Goal: Check status

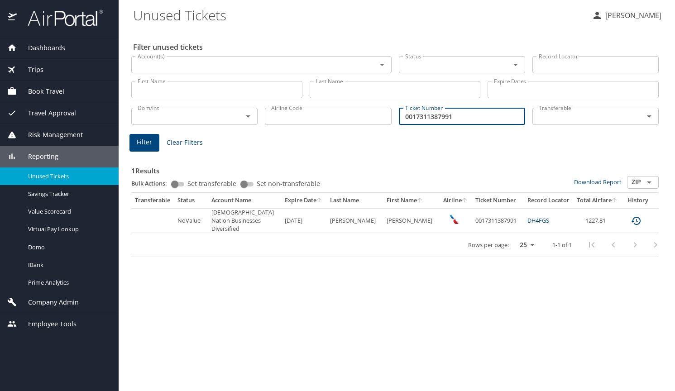
drag, startPoint x: 462, startPoint y: 114, endPoint x: 366, endPoint y: 120, distance: 96.6
click at [366, 120] on div "Dom/Int Dom/Int Airline Code Airline Code Ticket Number 0017311387991 Ticket Nu…" at bounding box center [395, 116] width 535 height 30
paste input "0067229986019"
type input "0067229986019"
click at [149, 141] on span "Filter" at bounding box center [144, 142] width 15 height 11
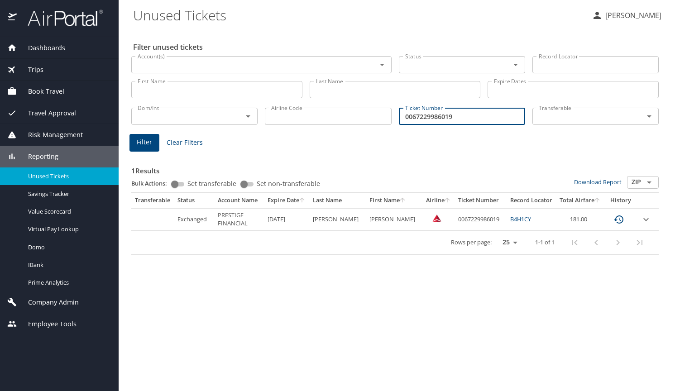
drag, startPoint x: 465, startPoint y: 120, endPoint x: 377, endPoint y: 124, distance: 88.4
click at [372, 124] on div "Dom/Int Dom/Int Airline Code Airline Code Ticket Number 0067229986019 Ticket Nu…" at bounding box center [395, 116] width 535 height 30
paste input "0067230127810"
type input "0067230127810"
click at [145, 144] on span "Filter" at bounding box center [144, 142] width 15 height 11
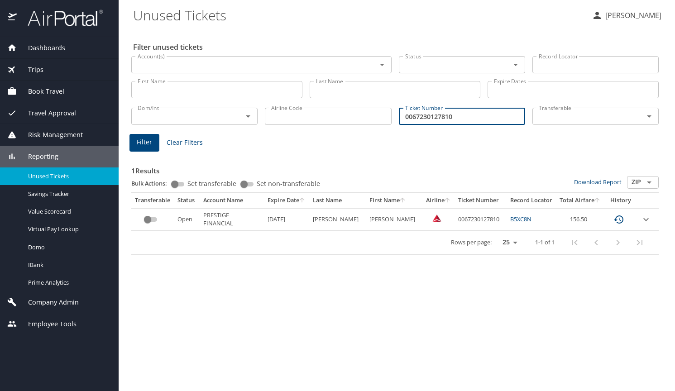
drag, startPoint x: 468, startPoint y: 120, endPoint x: 387, endPoint y: 119, distance: 81.1
click at [387, 119] on div "Dom/Int Dom/Int Airline Code Airline Code Ticket Number 0067230127810 Ticket Nu…" at bounding box center [395, 116] width 535 height 30
paste input "0167229986020"
type input "0167229986020"
click at [145, 143] on span "Filter" at bounding box center [144, 142] width 15 height 11
